Goal: Communication & Community: Answer question/provide support

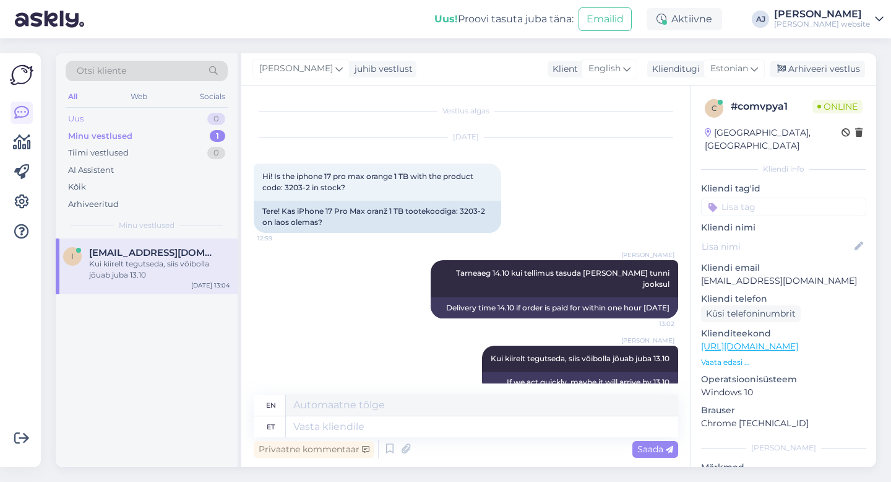
scroll to position [12, 0]
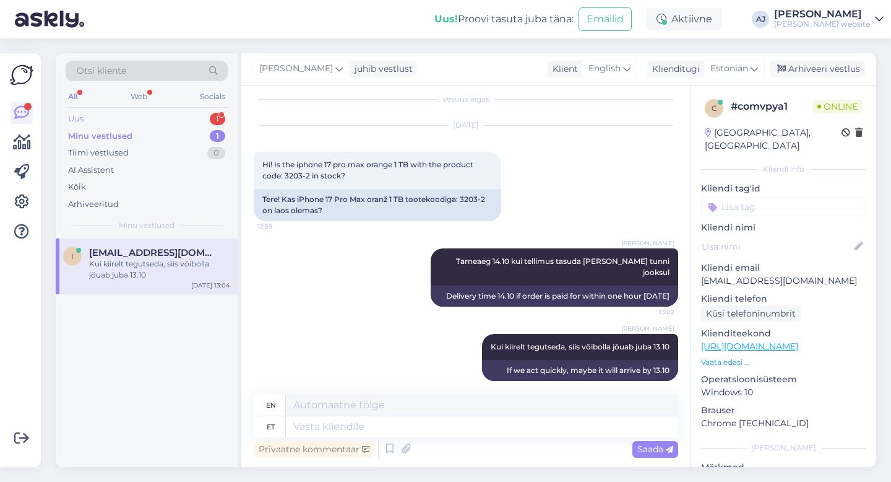
click at [84, 119] on div "Uus 1" at bounding box center [147, 118] width 162 height 17
click at [121, 260] on div "Tervist, kas see isend on [PERSON_NAME] avamata karbis olema? [URL][DOMAIN_NAME]" at bounding box center [159, 269] width 141 height 22
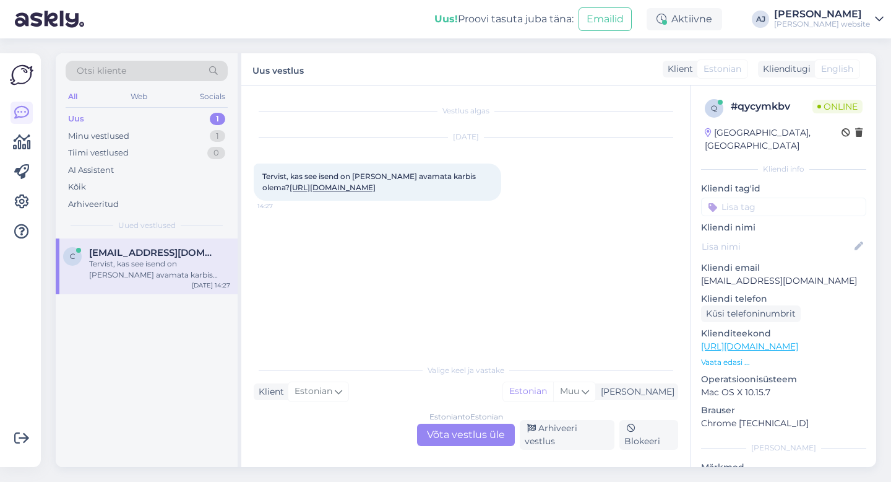
click at [433, 437] on div "Estonian to Estonian Võta vestlus üle" at bounding box center [466, 434] width 98 height 22
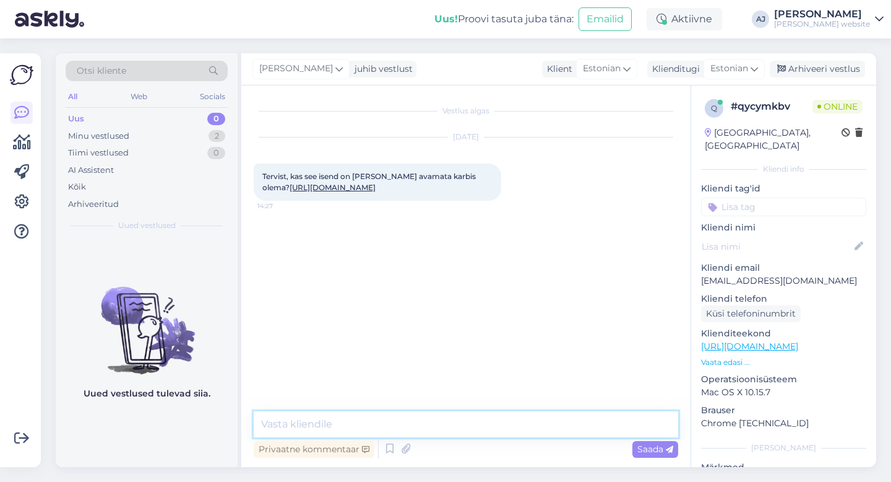
click at [292, 425] on textarea at bounding box center [466, 424] width 425 height 26
type textarea "Tere"
click at [643, 448] on span "Saada" at bounding box center [656, 448] width 36 height 11
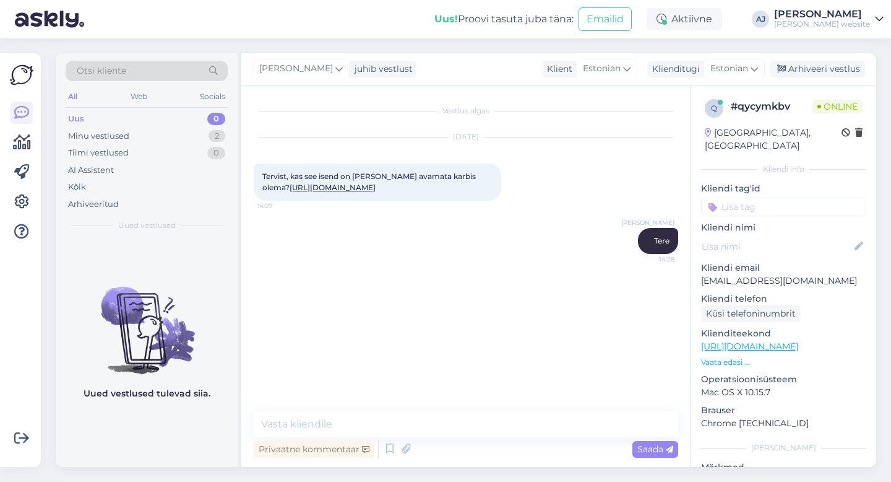
click at [360, 192] on link "[URL][DOMAIN_NAME]" at bounding box center [333, 187] width 86 height 9
click at [293, 420] on textarea at bounding box center [466, 424] width 425 height 26
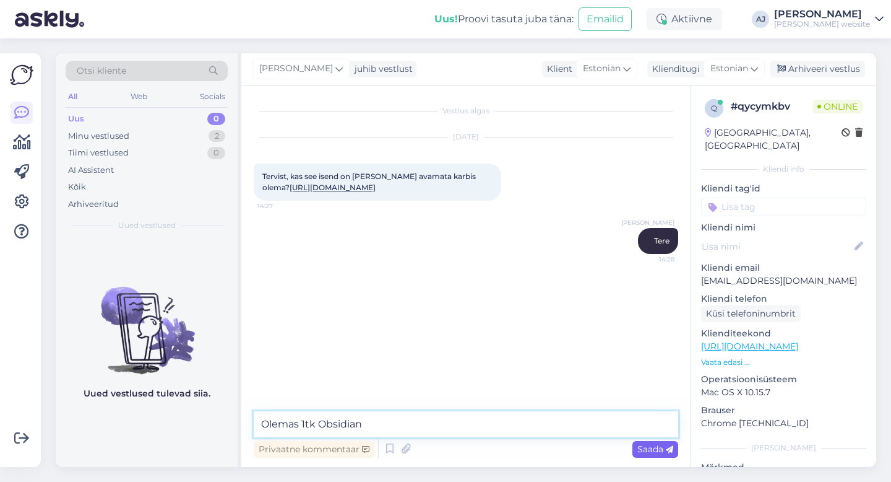
type textarea "Olemas 1tk Obsidian"
click at [640, 448] on span "Saada" at bounding box center [656, 448] width 36 height 11
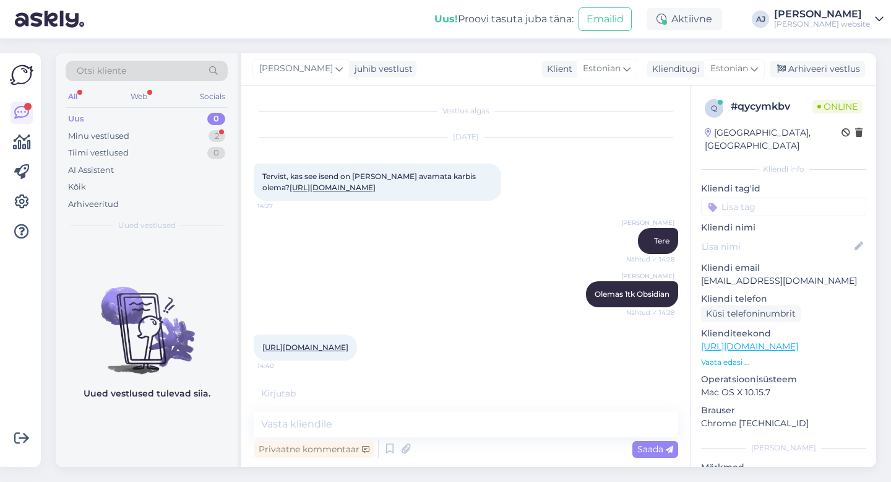
scroll to position [125, 0]
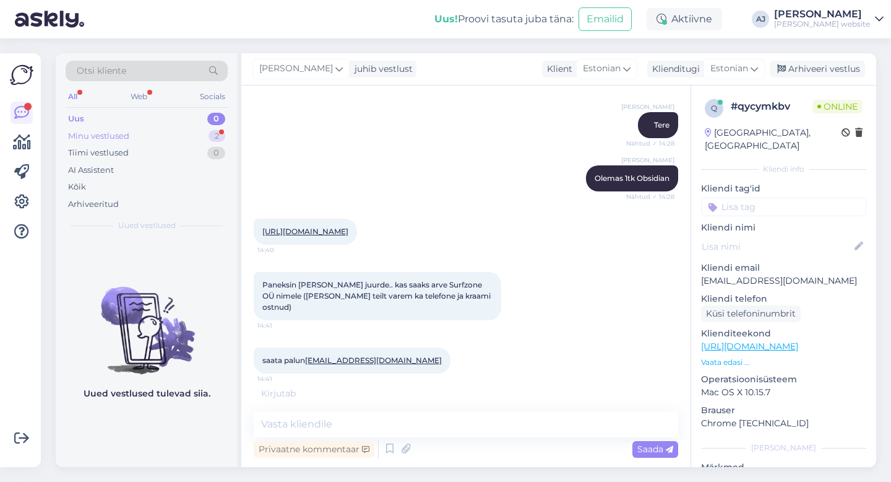
click at [105, 139] on div "Minu vestlused" at bounding box center [98, 136] width 61 height 12
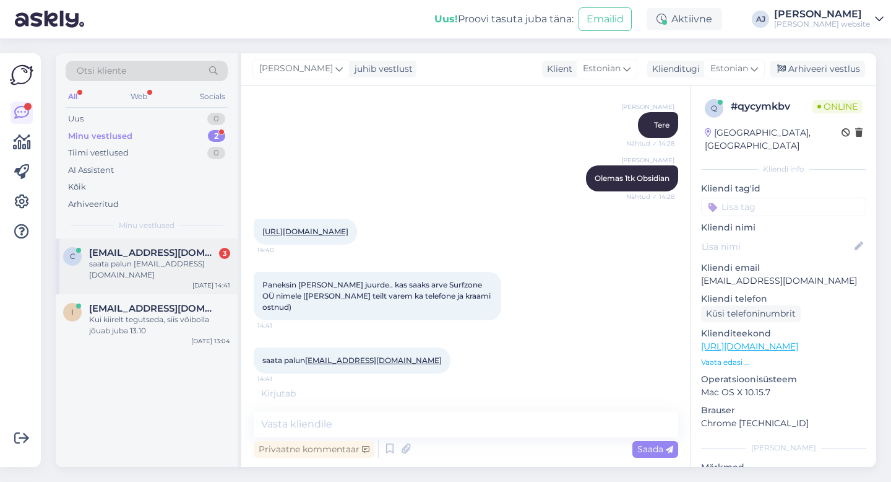
click at [147, 264] on div "saata palun [EMAIL_ADDRESS][DOMAIN_NAME]" at bounding box center [159, 269] width 141 height 22
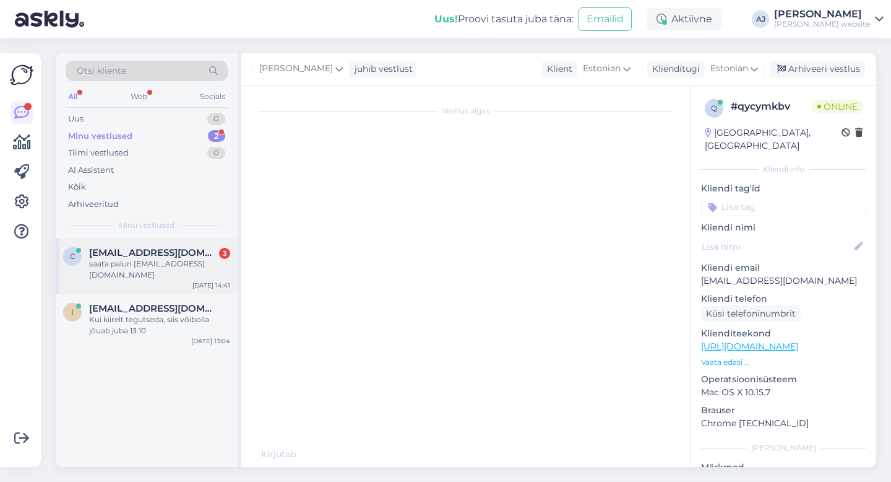
scroll to position [138, 0]
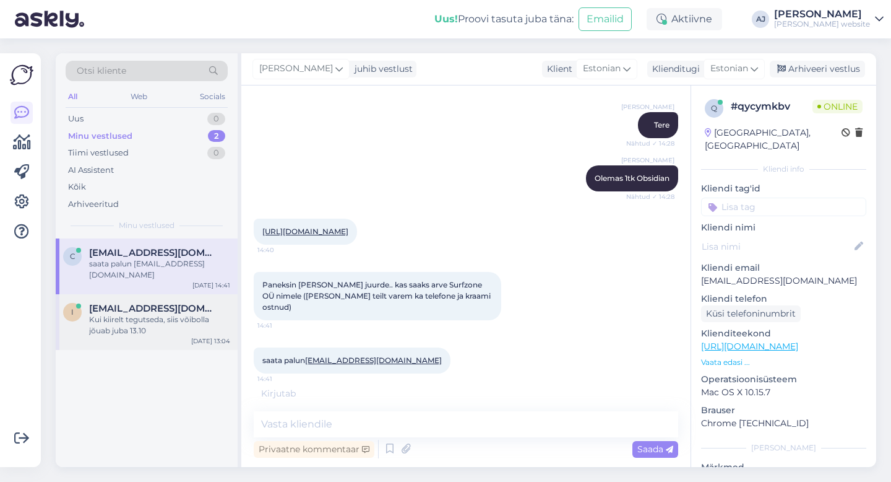
click at [144, 314] on div "Kui kiirelt tegutseda, siis võibolla jõuab juba 13.10" at bounding box center [159, 325] width 141 height 22
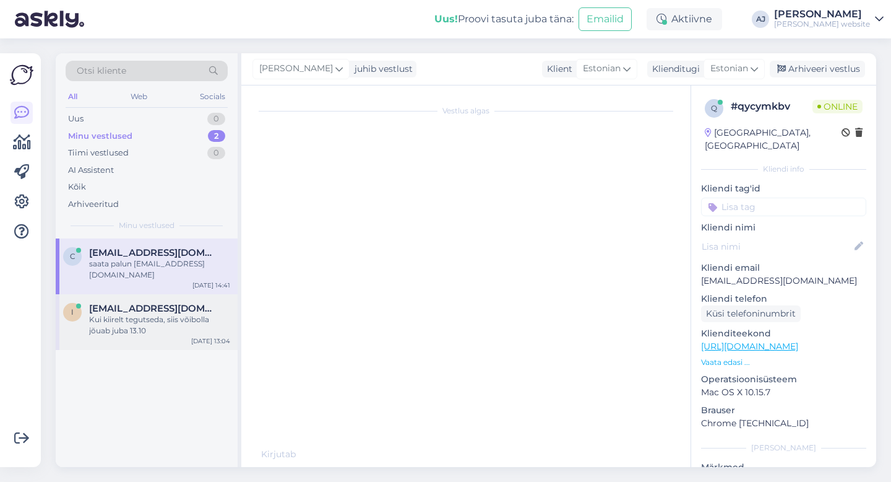
scroll to position [25, 0]
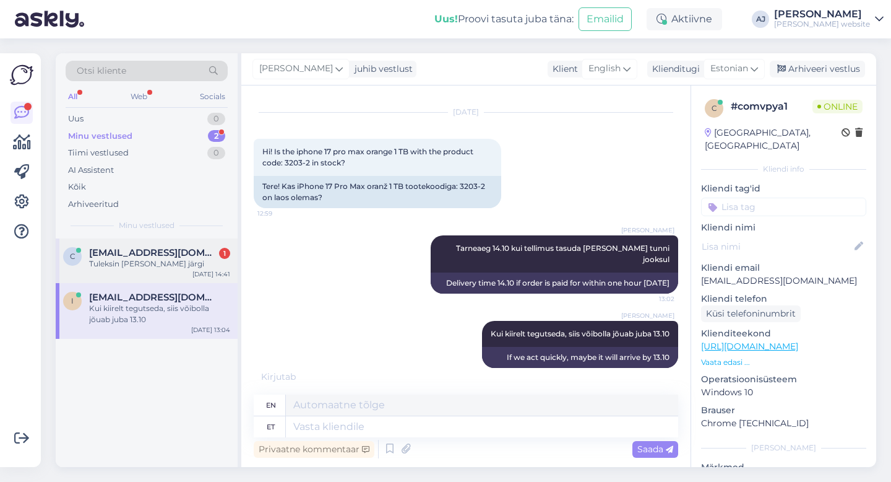
click at [126, 267] on div "Tuleksin [PERSON_NAME] järgi" at bounding box center [159, 263] width 141 height 11
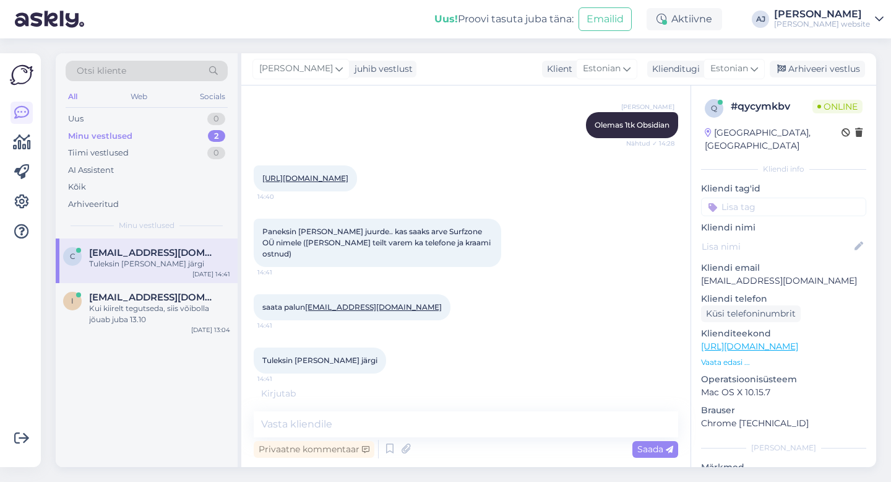
scroll to position [178, 0]
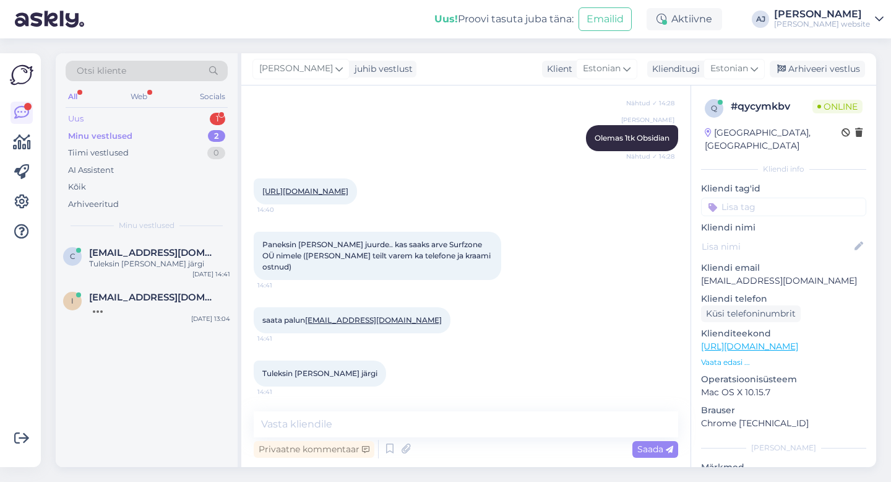
click at [85, 118] on div "Uus 1" at bounding box center [147, 118] width 162 height 17
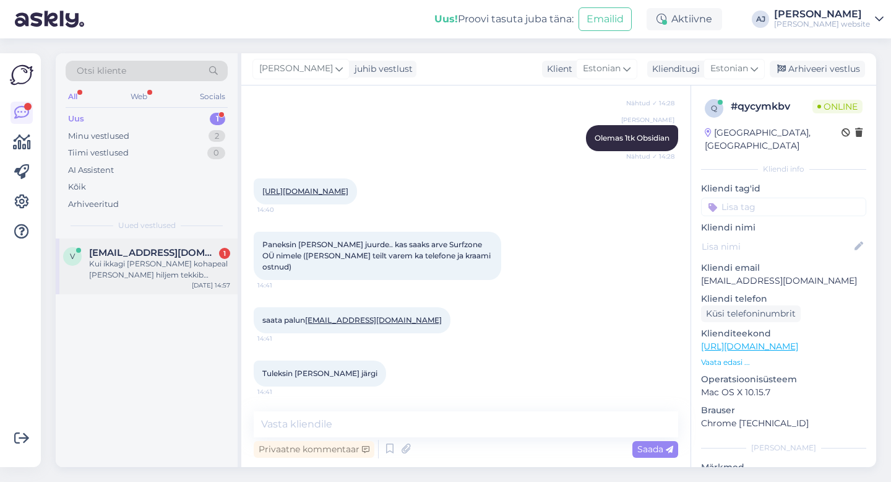
click at [135, 254] on span "[EMAIL_ADDRESS][DOMAIN_NAME]" at bounding box center [153, 252] width 129 height 11
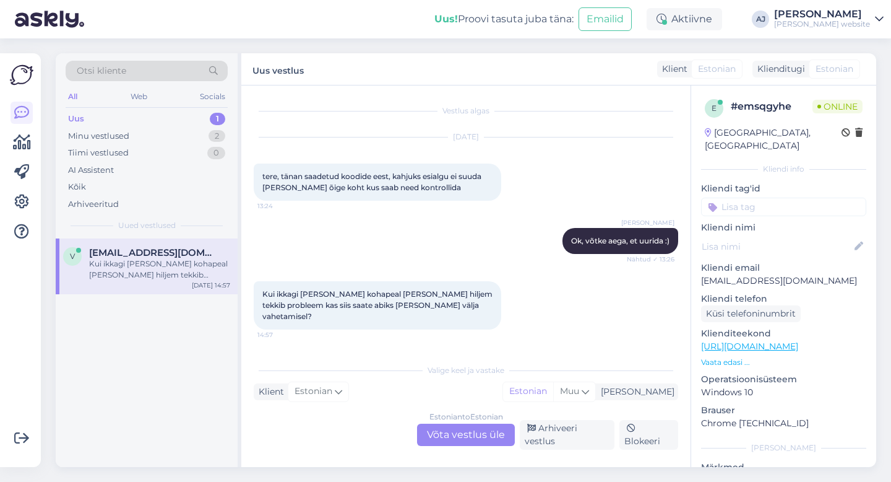
click at [445, 433] on div "Estonian to Estonian Võta vestlus üle" at bounding box center [466, 434] width 98 height 22
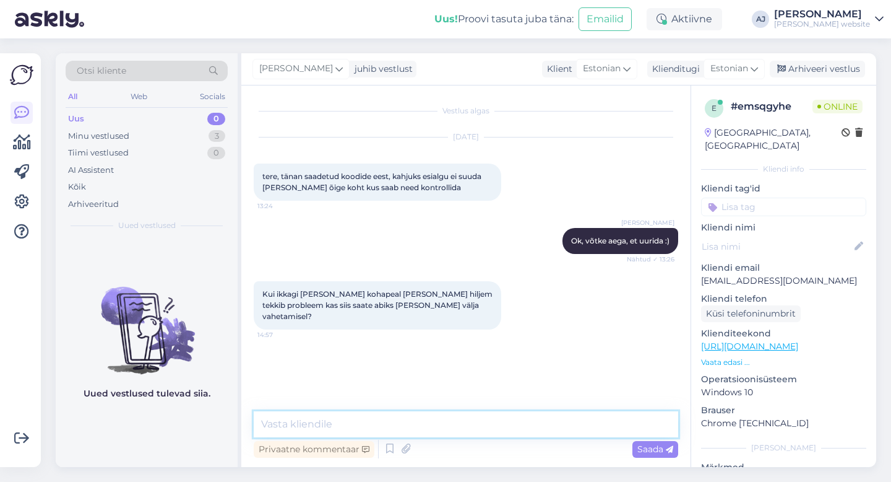
click at [313, 422] on textarea at bounding box center [466, 424] width 425 height 26
type textarea "g"
type textarea "Garantii 12 kuud"
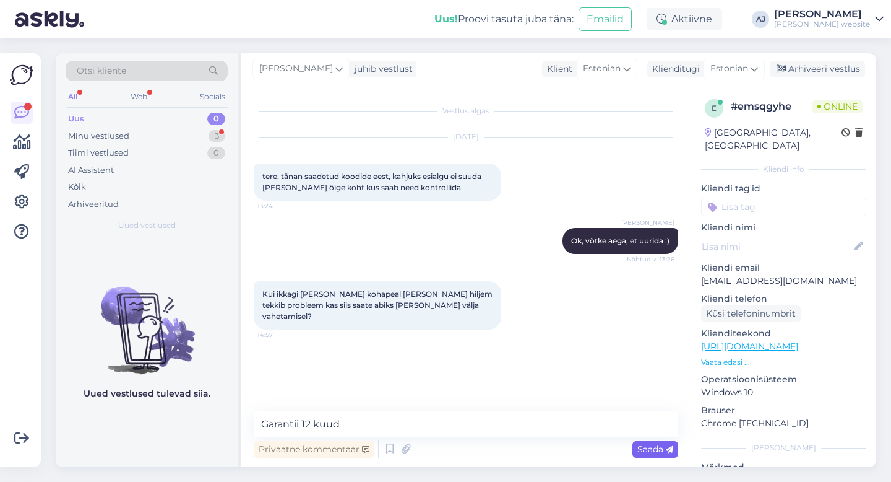
click at [639, 449] on span "Saada" at bounding box center [656, 448] width 36 height 11
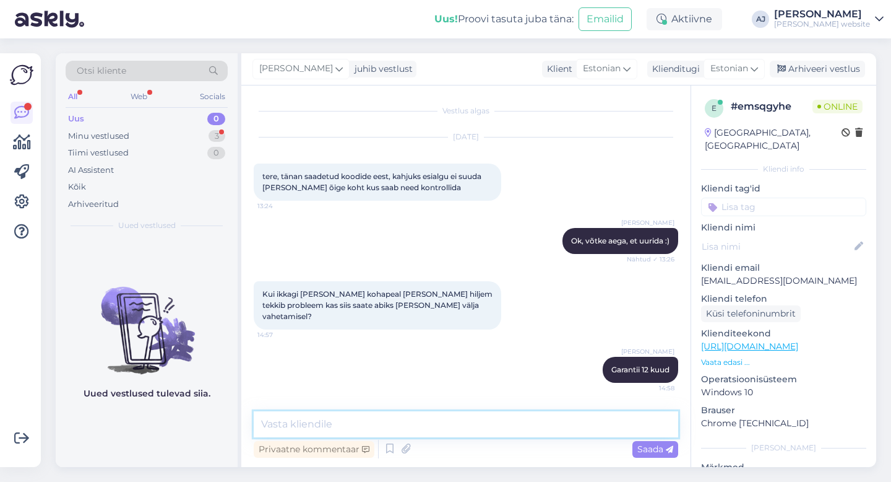
click at [290, 425] on textarea at bounding box center [466, 424] width 425 height 26
type textarea "i"
type textarea "Ikka peame aitama :)"
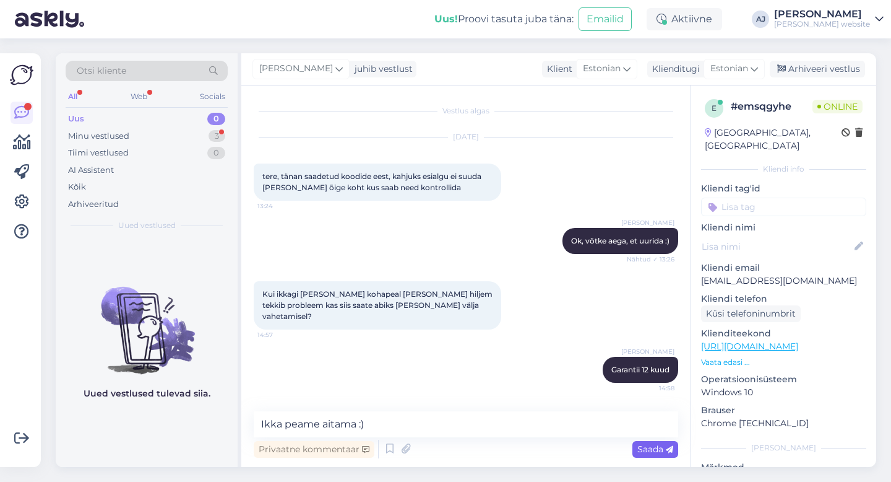
click at [656, 445] on span "Saada" at bounding box center [656, 448] width 36 height 11
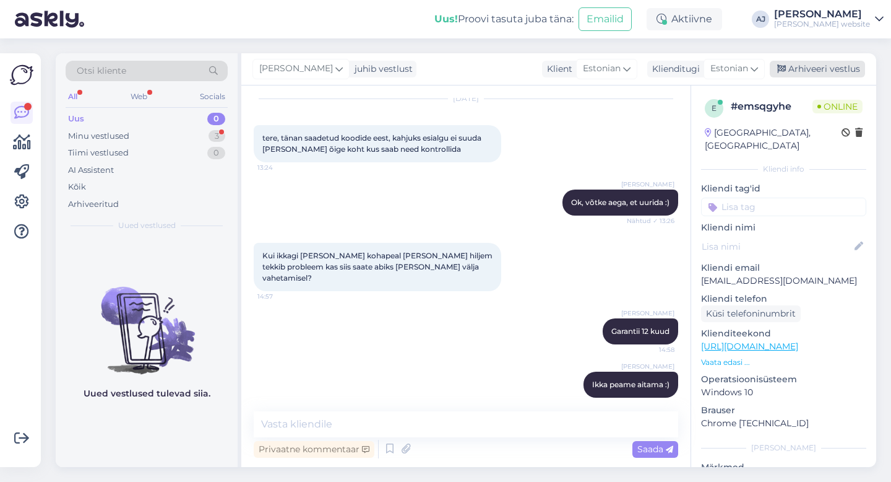
click at [828, 66] on div "Arhiveeri vestlus" at bounding box center [817, 69] width 95 height 17
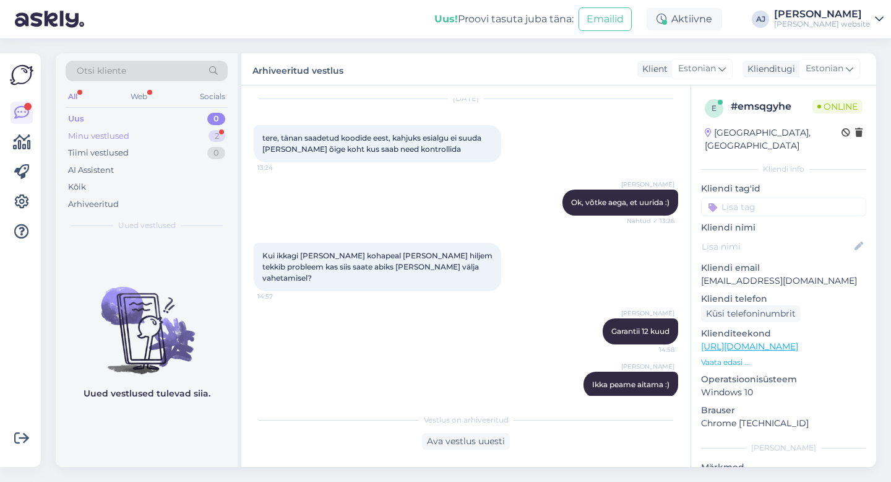
click at [96, 132] on div "Minu vestlused" at bounding box center [98, 136] width 61 height 12
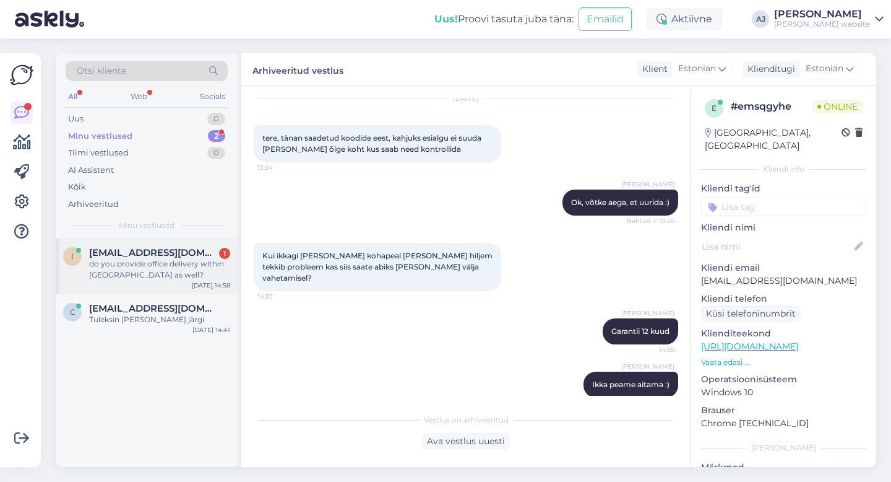
click at [129, 255] on span "[EMAIL_ADDRESS][DOMAIN_NAME]" at bounding box center [153, 252] width 129 height 11
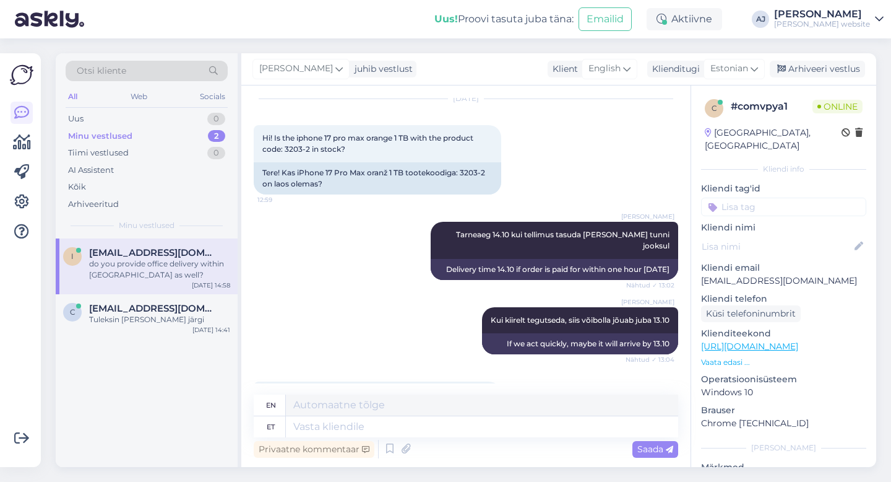
scroll to position [86, 0]
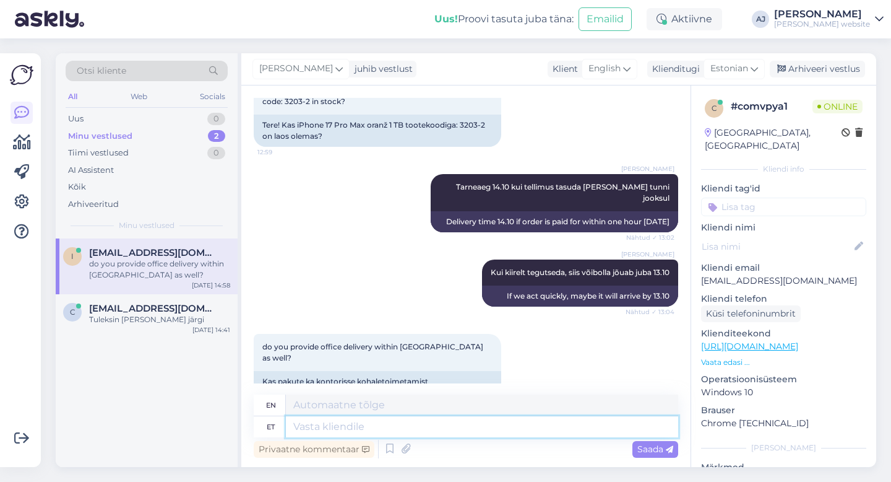
click at [318, 417] on textarea at bounding box center [482, 426] width 392 height 21
type textarea "Omniva"
type textarea "Omniva või"
type textarea "Omniva or"
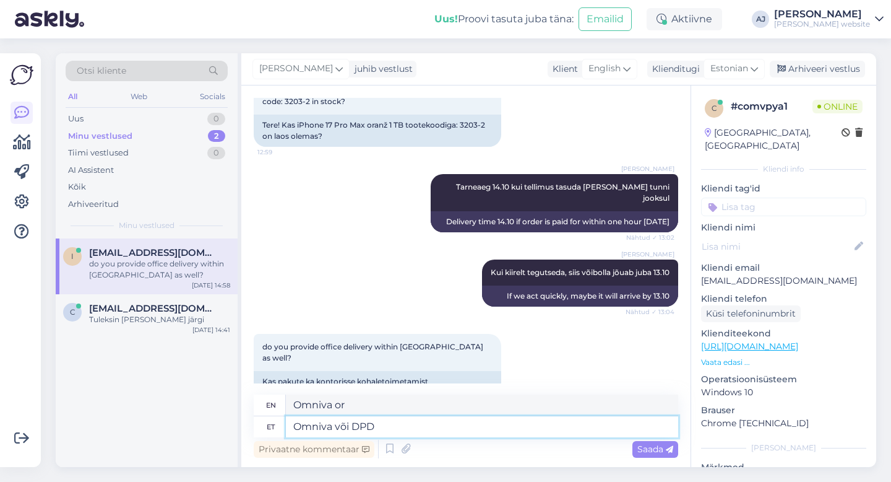
type textarea "Omniva või DPD"
type textarea "Omniva or DPD"
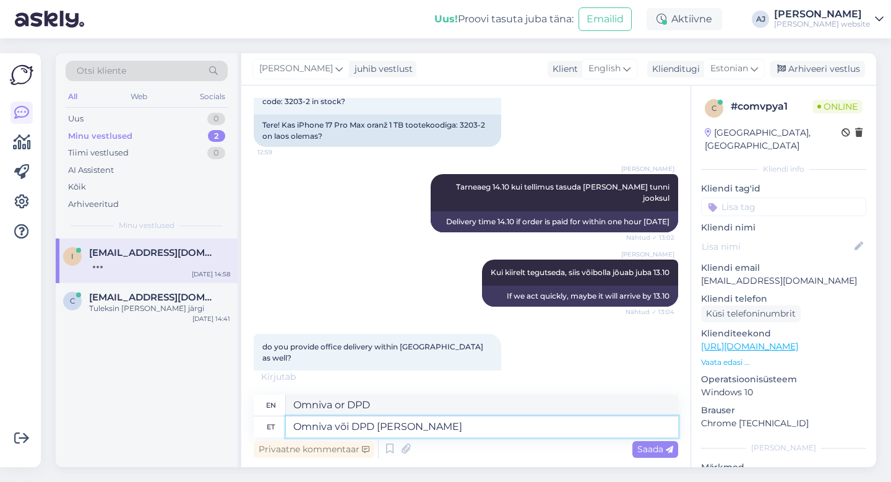
type textarea "Omniva või DPD [PERSON_NAME]"
type textarea "Omniva or DPD courier"
type textarea "Omniva või DPD [PERSON_NAME]"
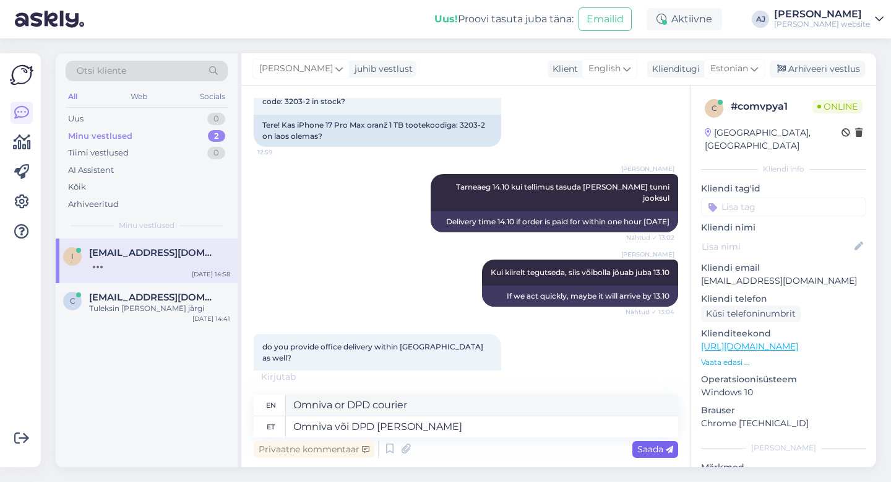
click at [654, 448] on span "Saada" at bounding box center [656, 448] width 36 height 11
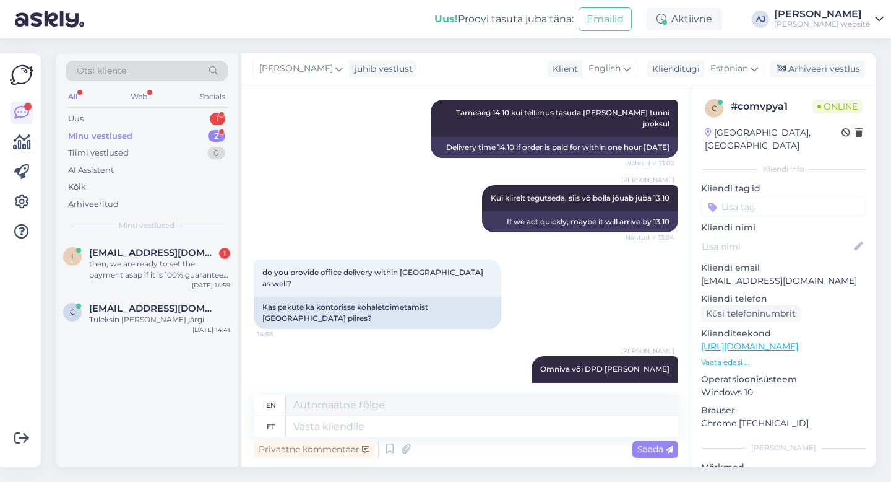
scroll to position [268, 0]
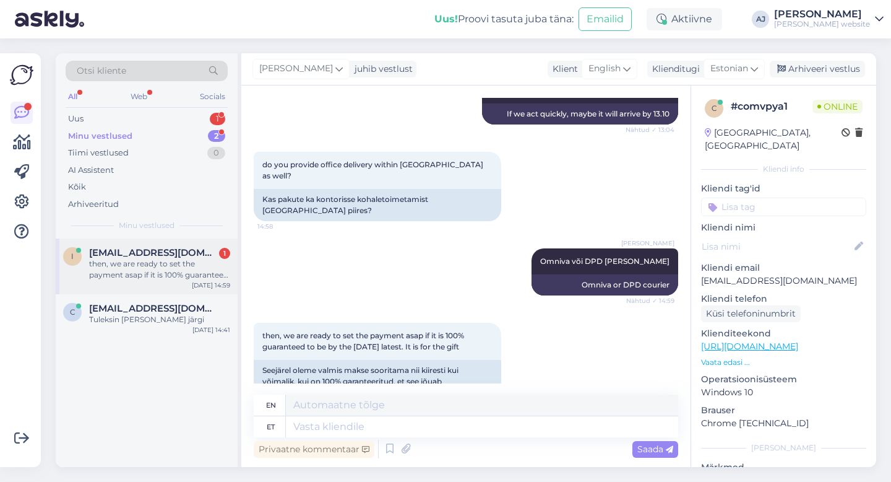
click at [119, 254] on span "[EMAIL_ADDRESS][DOMAIN_NAME]" at bounding box center [153, 252] width 129 height 11
click at [92, 118] on div "Uus 1" at bounding box center [147, 118] width 162 height 17
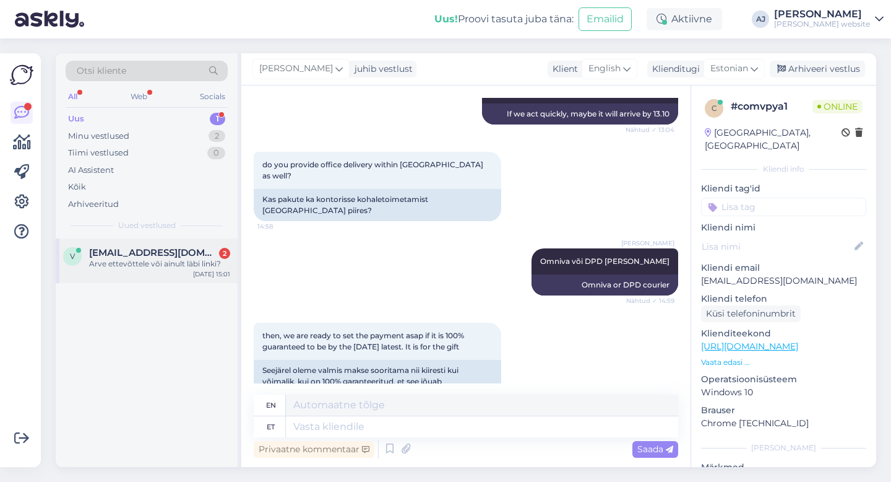
click at [141, 253] on span "[EMAIL_ADDRESS][DOMAIN_NAME]" at bounding box center [153, 252] width 129 height 11
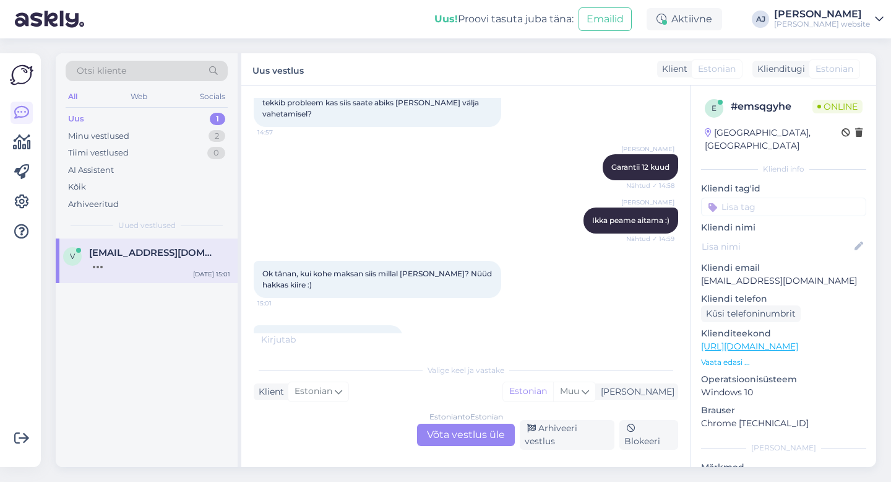
click at [428, 439] on div "Estonian to Estonian Võta vestlus üle" at bounding box center [466, 434] width 98 height 22
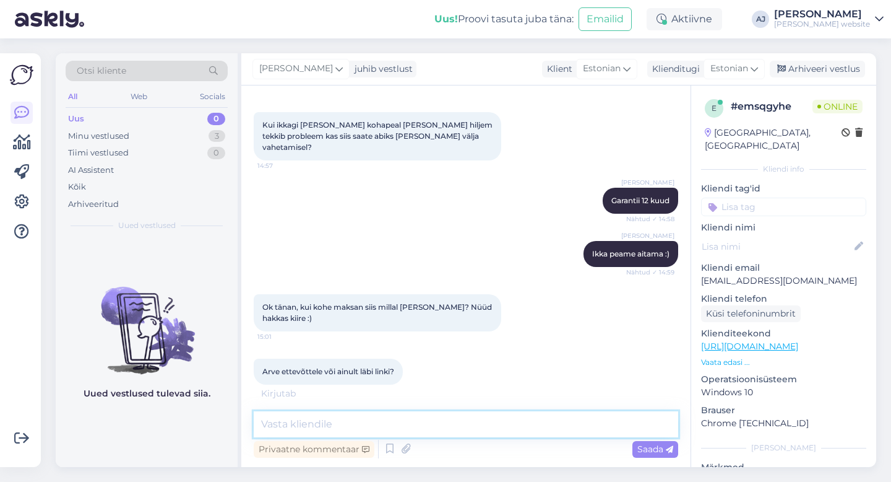
click at [311, 427] on textarea at bounding box center [466, 424] width 425 height 26
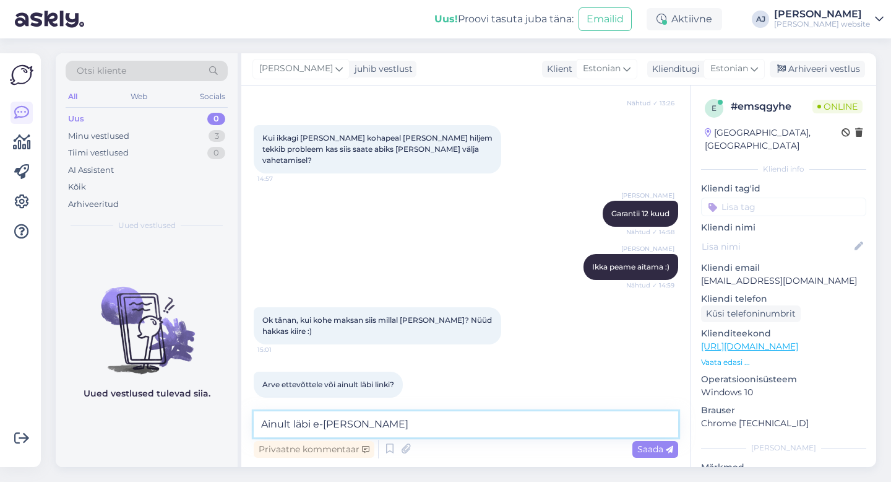
scroll to position [209, 0]
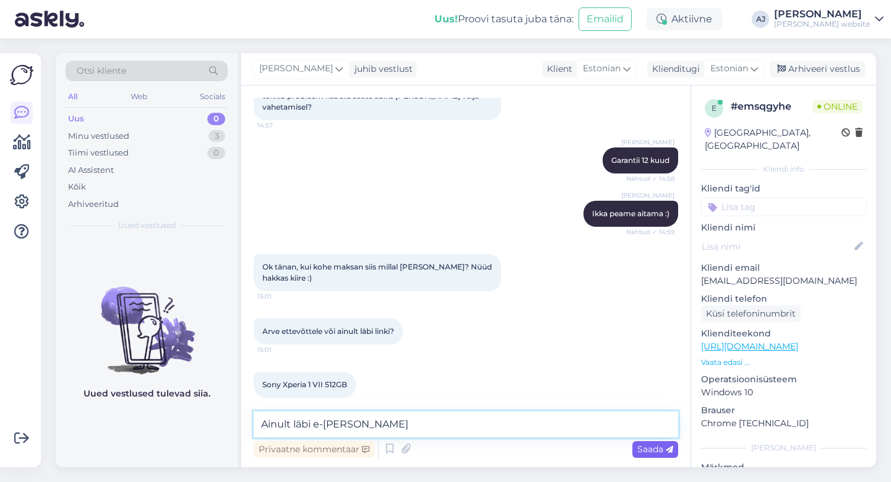
type textarea "Ainult läbi e-[PERSON_NAME]"
click at [648, 448] on span "Saada" at bounding box center [656, 448] width 36 height 11
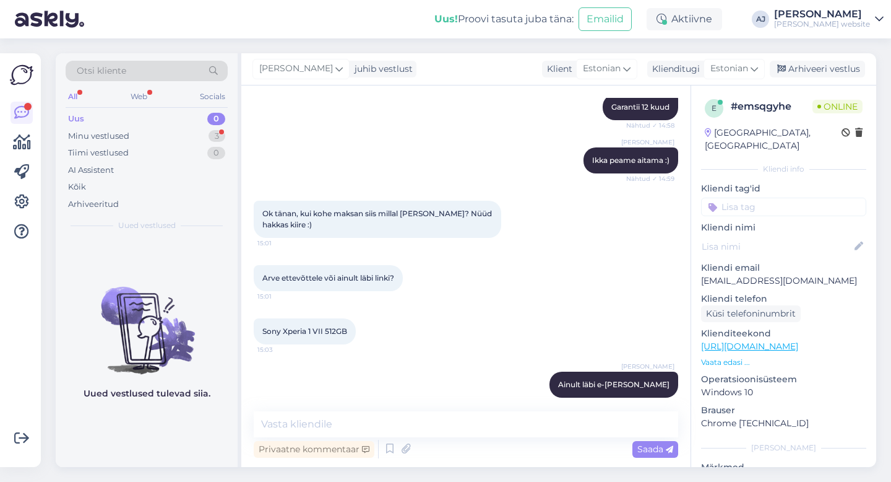
scroll to position [327, 0]
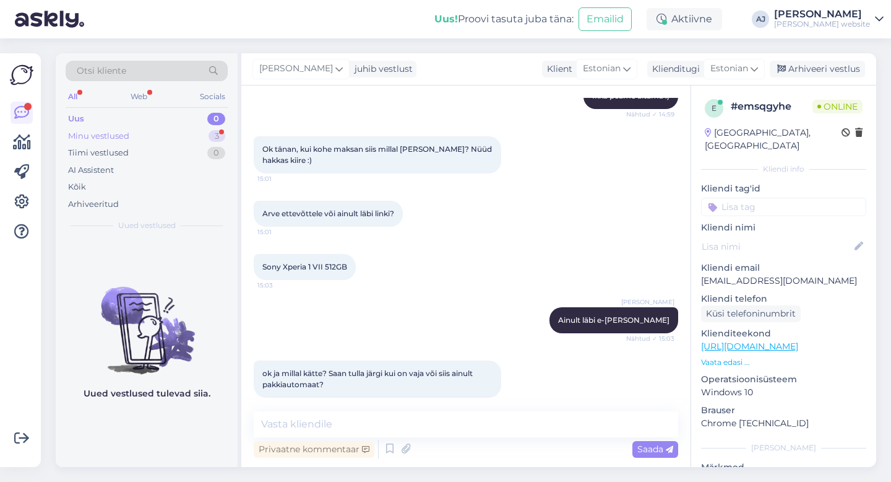
click at [80, 132] on div "Minu vestlused" at bounding box center [98, 136] width 61 height 12
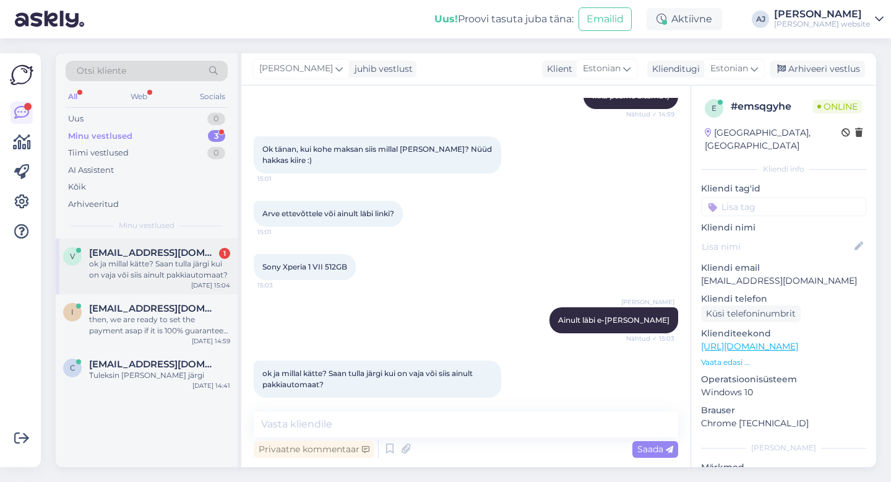
click at [140, 262] on div "ok ja millal kätte? Saan tulla järgi kui on vaja või siis ainult pakkiautomaat?" at bounding box center [159, 269] width 141 height 22
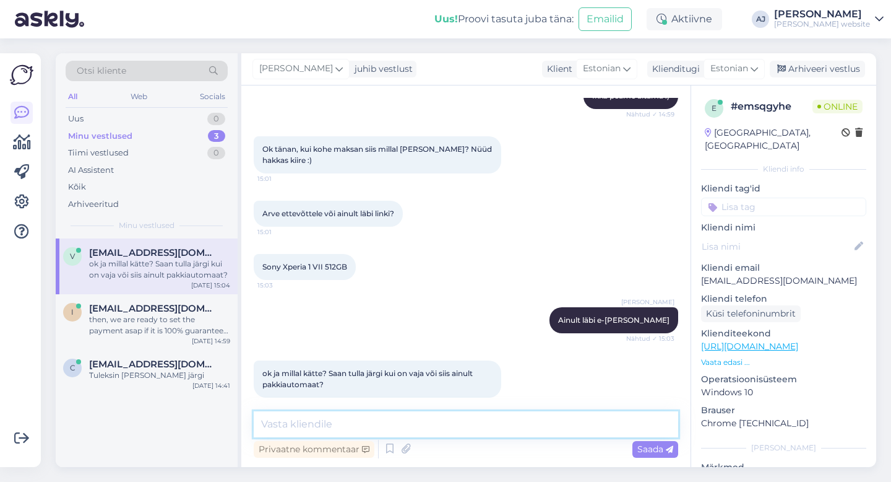
click at [287, 428] on textarea at bounding box center [466, 424] width 425 height 26
type textarea "[PERSON_NAME] veel majja 17-18"
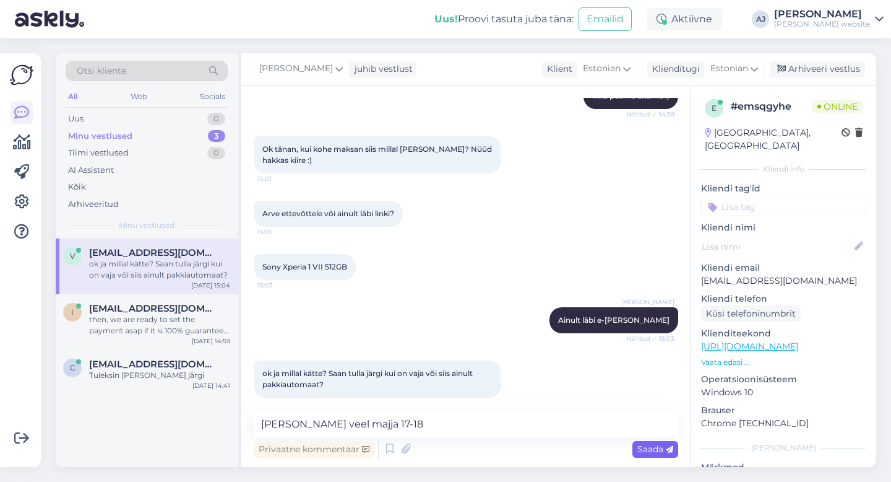
click at [651, 450] on span "Saada" at bounding box center [656, 448] width 36 height 11
